Goal: Task Accomplishment & Management: Manage account settings

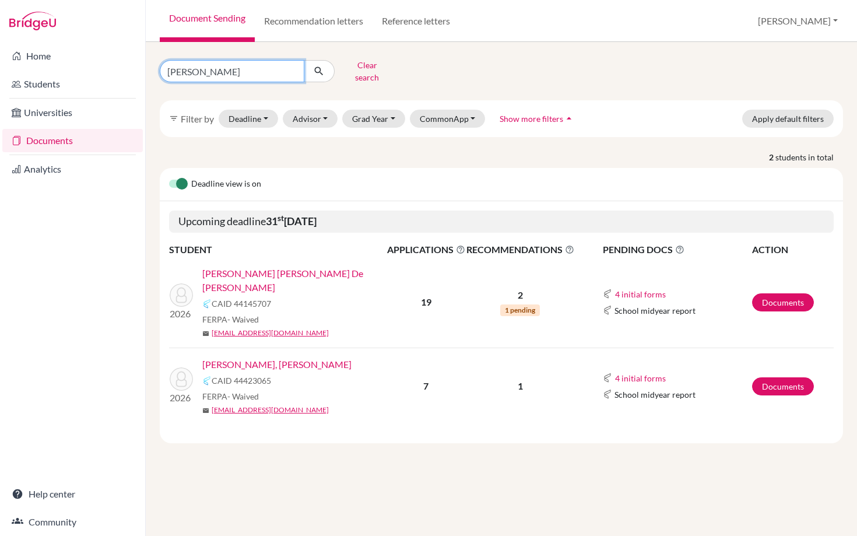
drag, startPoint x: 205, startPoint y: 71, endPoint x: 153, endPoint y: 68, distance: 51.4
click at [153, 68] on div "[PERSON_NAME] Clear search" at bounding box center [268, 71] width 234 height 30
type input "[PERSON_NAME]"
click button "submit" at bounding box center [319, 71] width 31 height 22
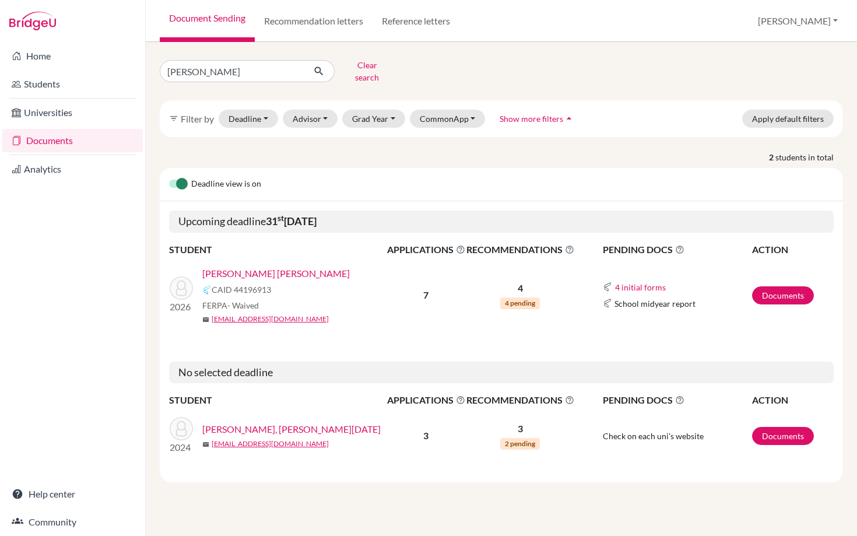
click at [292, 266] on link "[PERSON_NAME] [PERSON_NAME]" at bounding box center [276, 273] width 148 height 14
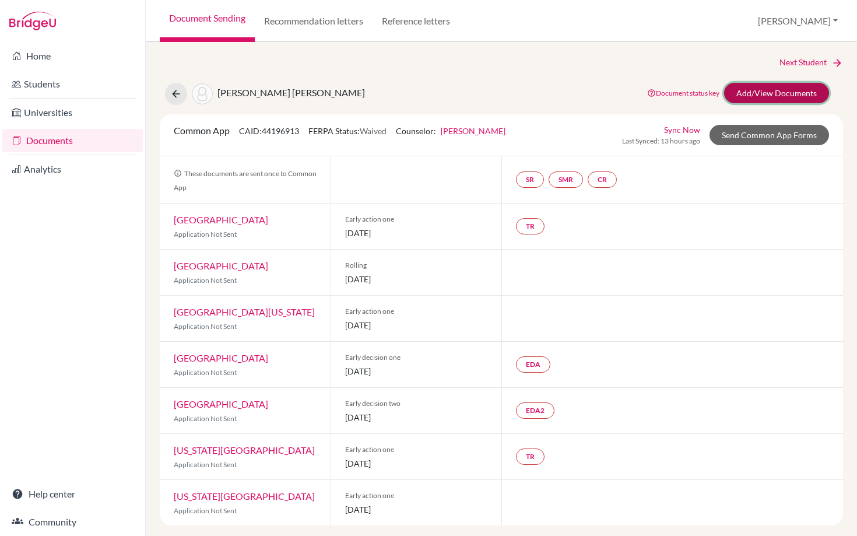
click at [758, 93] on link "Add/View Documents" at bounding box center [776, 93] width 105 height 20
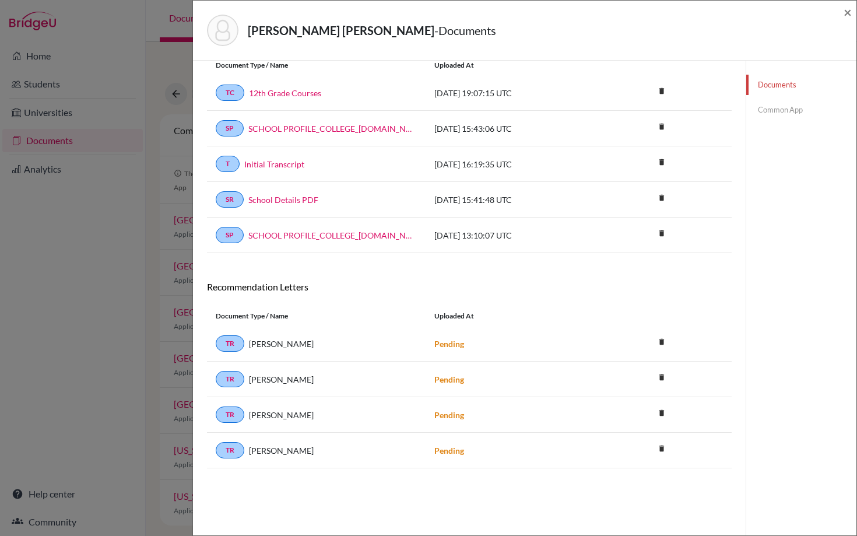
scroll to position [43, 0]
click at [669, 336] on icon "delete" at bounding box center [661, 340] width 17 height 17
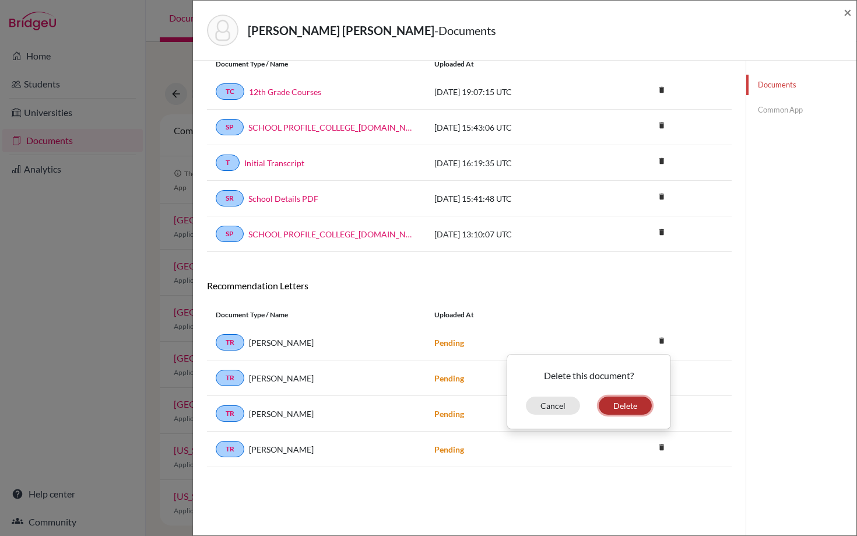
click at [626, 406] on button "Delete" at bounding box center [625, 405] width 53 height 18
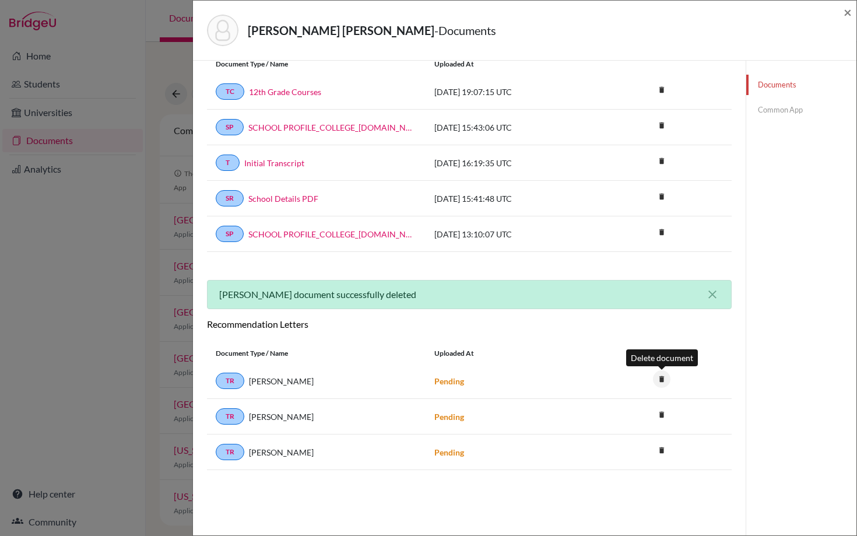
click at [661, 371] on icon "delete" at bounding box center [661, 378] width 17 height 17
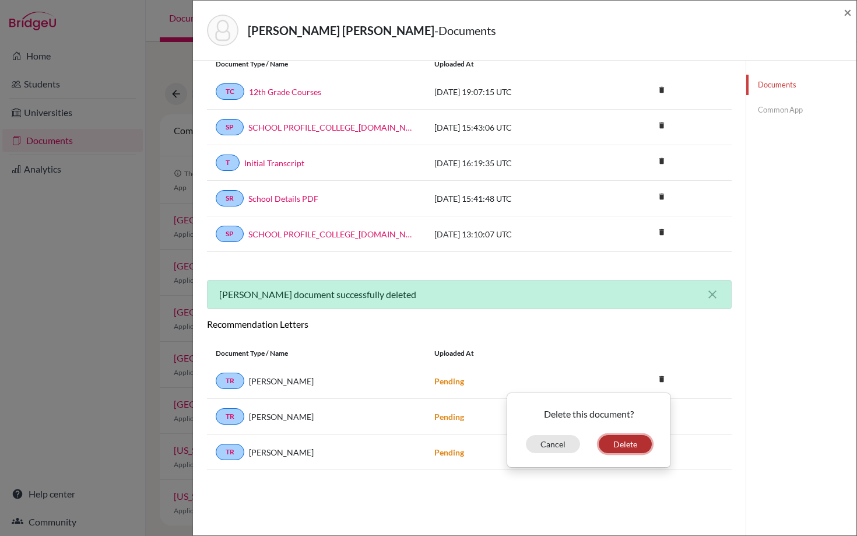
click at [619, 443] on button "Delete" at bounding box center [625, 444] width 53 height 18
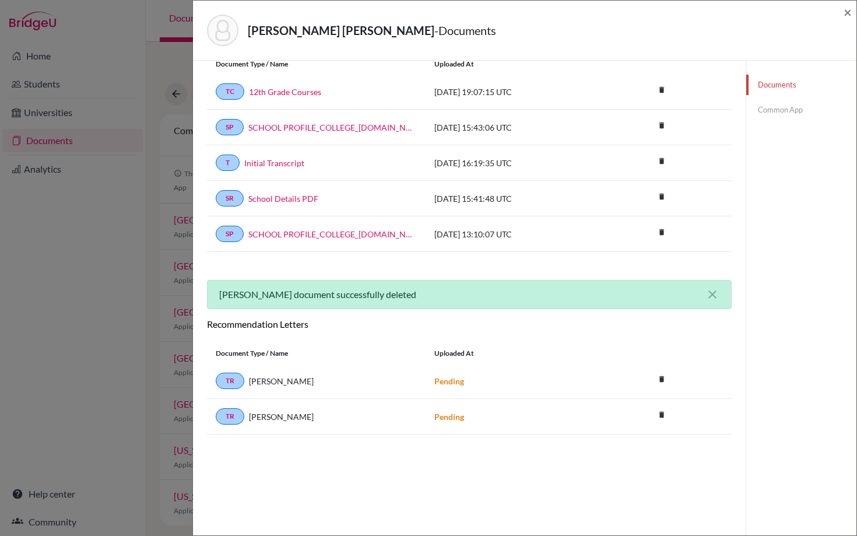
scroll to position [0, 0]
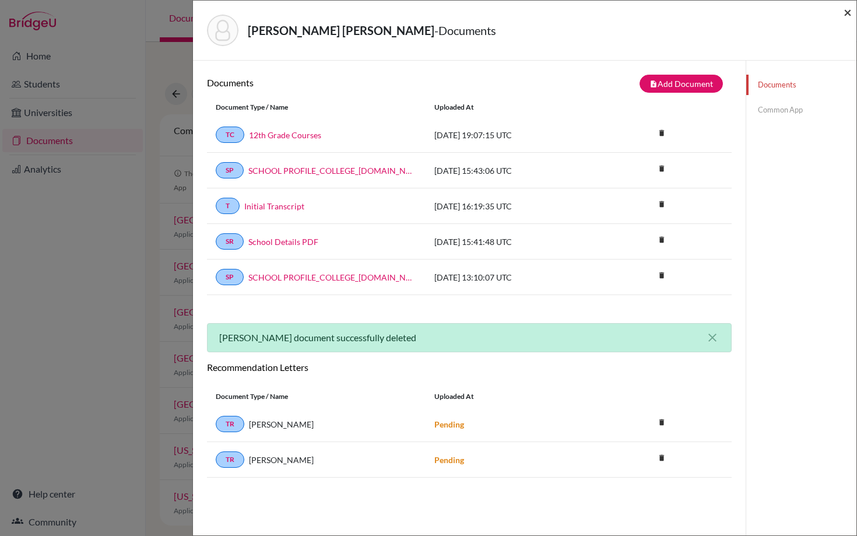
click at [847, 13] on span "×" at bounding box center [848, 11] width 8 height 17
